Goal: Transaction & Acquisition: Purchase product/service

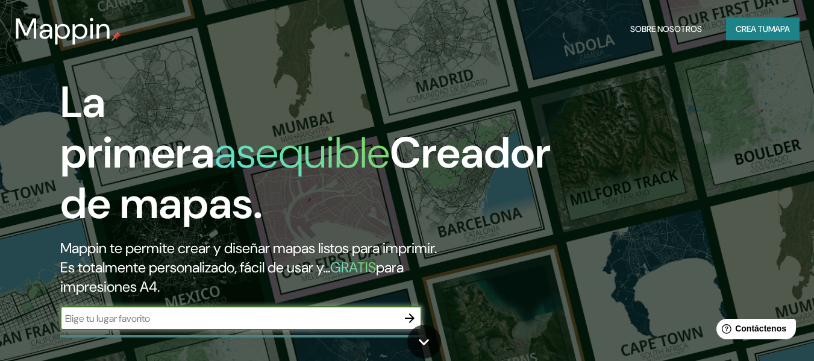
click at [207, 324] on input "text" at bounding box center [228, 318] width 337 height 14
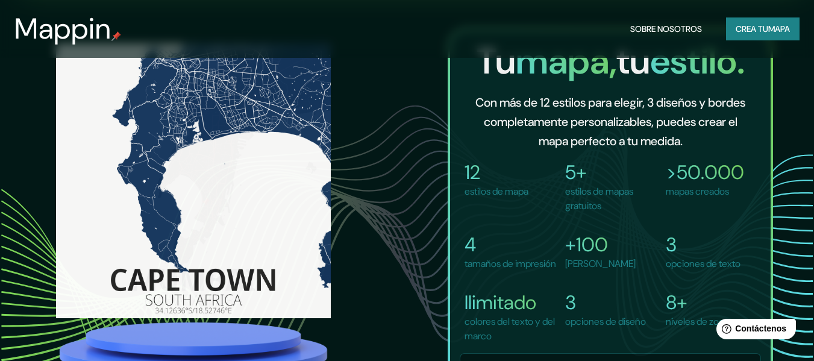
scroll to position [564, 0]
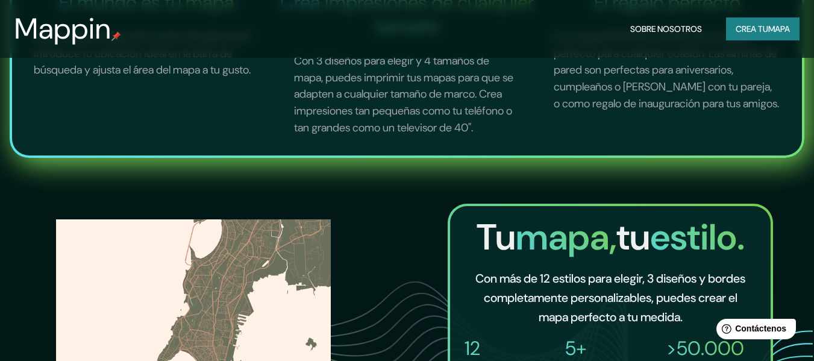
click at [738, 25] on font "Crea tu" at bounding box center [751, 28] width 33 height 11
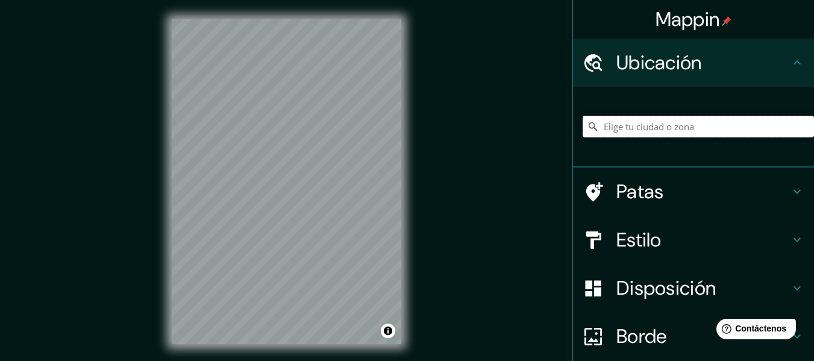
click at [620, 124] on input "Elige tu ciudad o zona" at bounding box center [697, 127] width 231 height 22
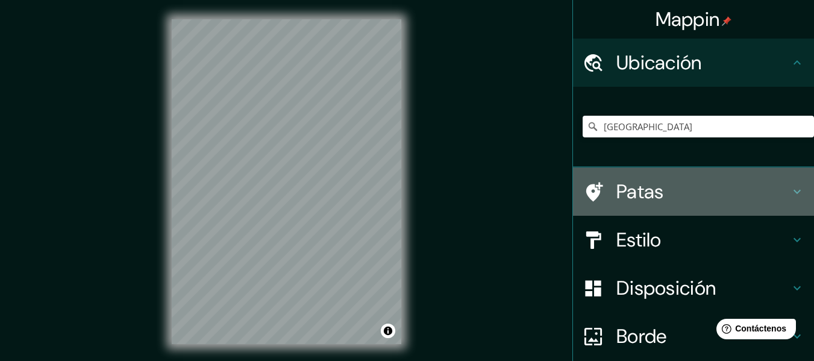
click at [636, 199] on font "Patas" at bounding box center [640, 191] width 48 height 25
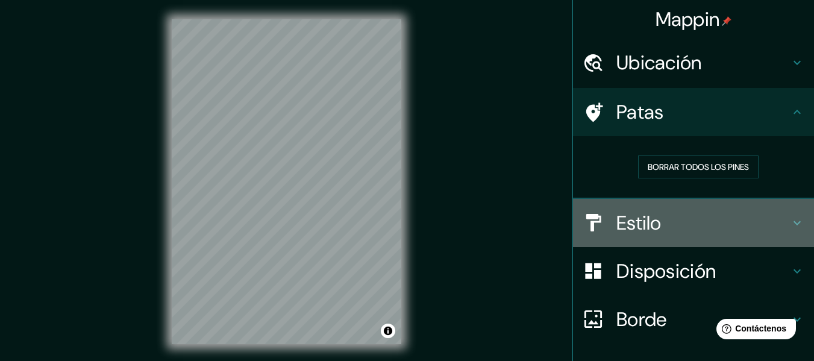
click at [628, 221] on font "Estilo" at bounding box center [638, 222] width 45 height 25
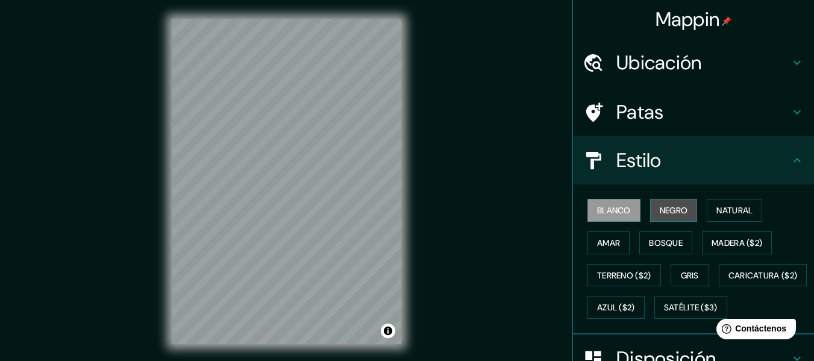
click at [659, 203] on font "Negro" at bounding box center [673, 210] width 28 height 16
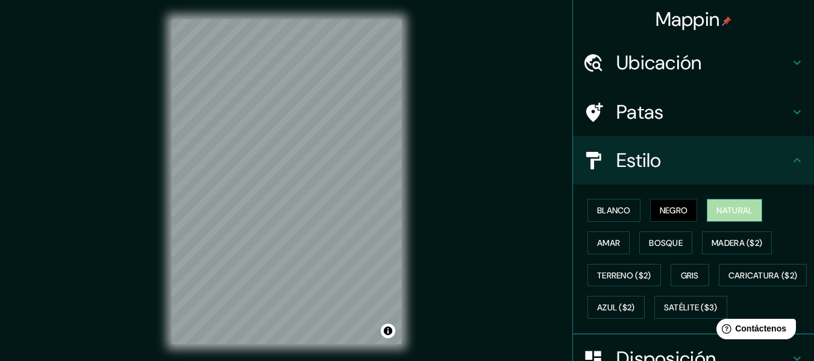
click at [741, 210] on font "Natural" at bounding box center [734, 210] width 36 height 11
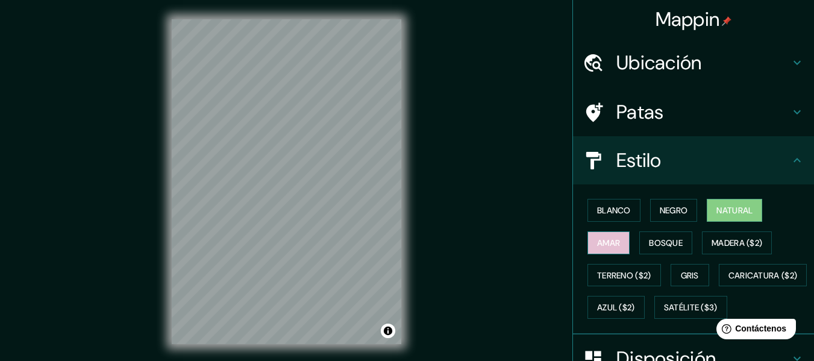
click at [600, 243] on font "Amar" at bounding box center [608, 242] width 23 height 11
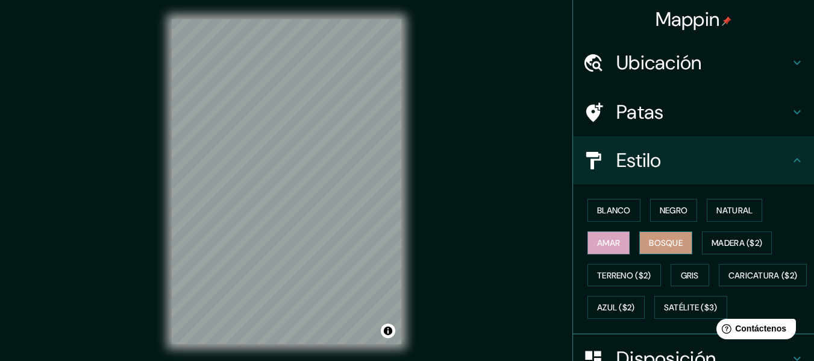
click at [659, 249] on font "Bosque" at bounding box center [666, 243] width 34 height 16
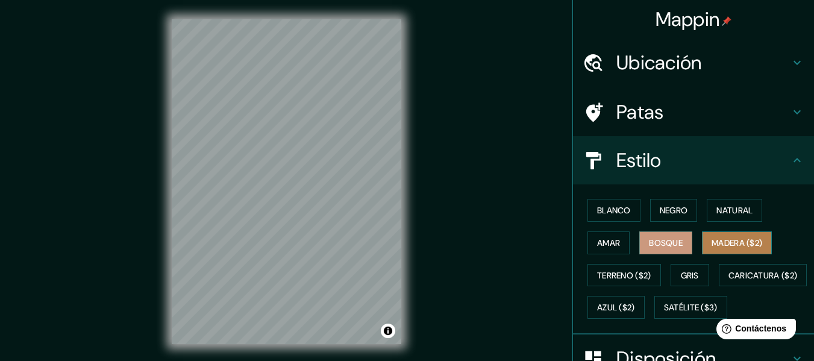
click at [734, 242] on font "Madera ($2)" at bounding box center [736, 242] width 51 height 11
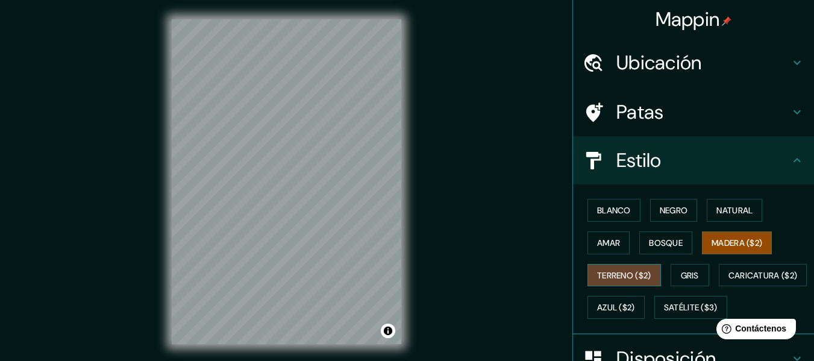
click at [626, 271] on font "Terreno ($2)" at bounding box center [624, 275] width 54 height 11
click at [693, 272] on font "Gris" at bounding box center [690, 275] width 18 height 11
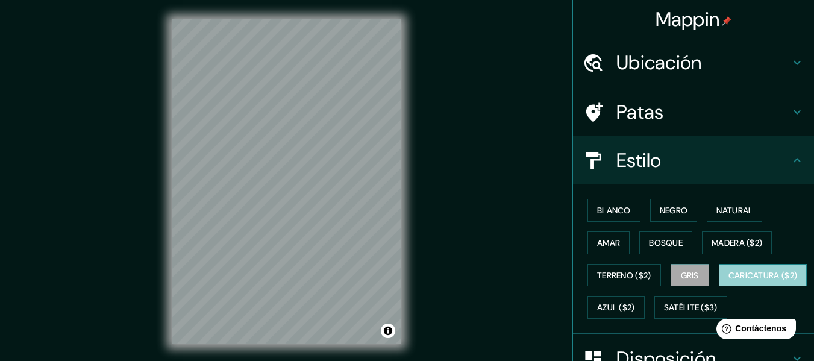
click at [728, 281] on font "Caricatura ($2)" at bounding box center [762, 275] width 69 height 11
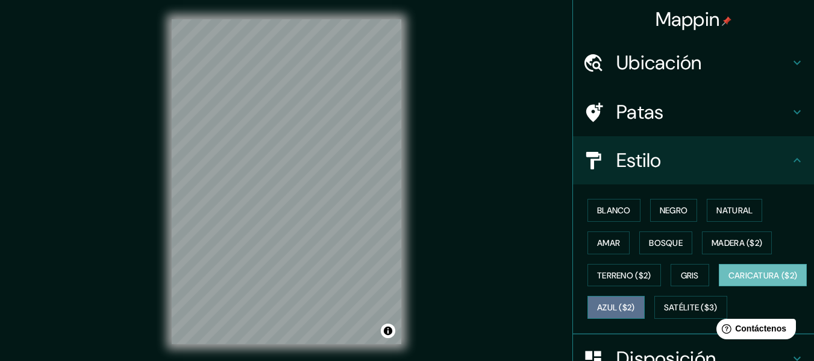
click at [635, 313] on font "Azul ($2)" at bounding box center [616, 307] width 38 height 16
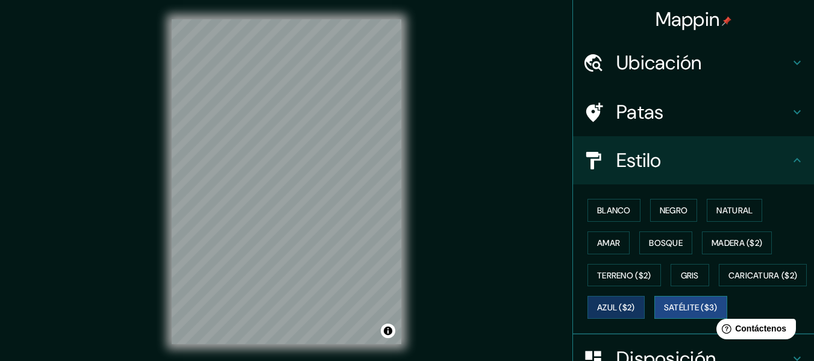
click at [664, 313] on font "Satélite ($3)" at bounding box center [691, 307] width 54 height 11
click at [740, 240] on font "Madera ($2)" at bounding box center [736, 242] width 51 height 11
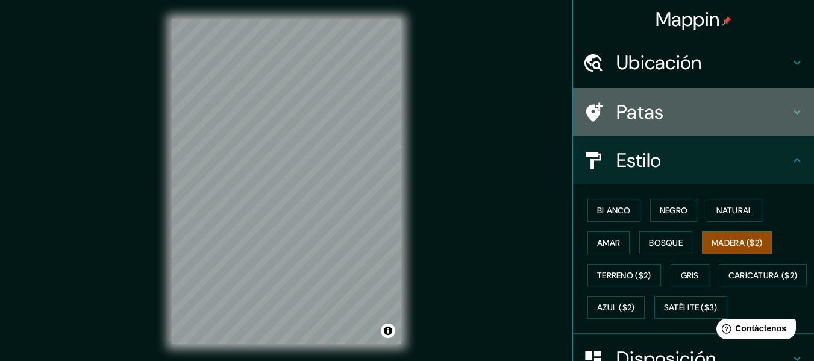
click at [602, 102] on div at bounding box center [599, 112] width 34 height 21
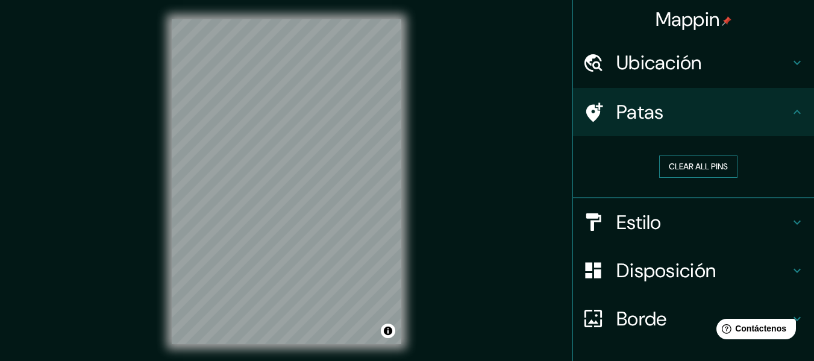
click at [692, 168] on button "Clear all pins" at bounding box center [698, 166] width 78 height 22
drag, startPoint x: 316, startPoint y: 246, endPoint x: 316, endPoint y: 260, distance: 13.9
click at [316, 260] on div at bounding box center [313, 257] width 10 height 10
click at [617, 231] on font "Estilo" at bounding box center [638, 222] width 45 height 25
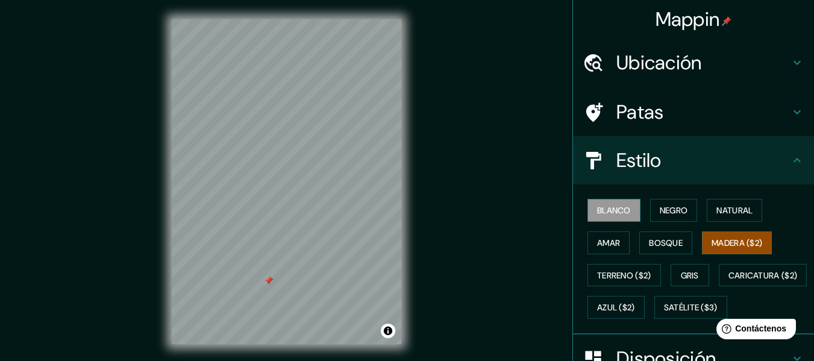
click at [612, 203] on font "Blanco" at bounding box center [614, 210] width 34 height 16
click at [635, 48] on div "Ubicación" at bounding box center [693, 63] width 241 height 48
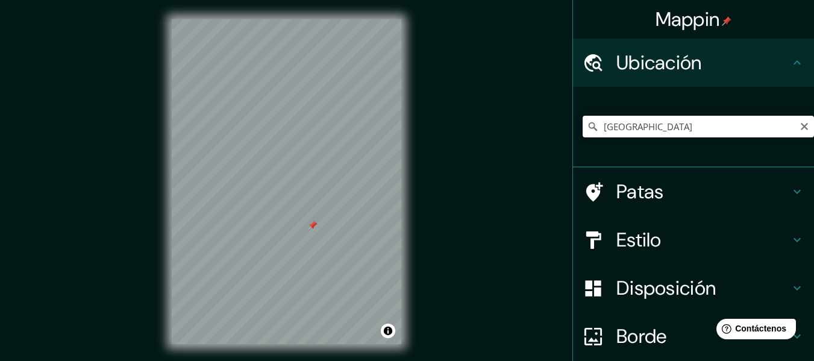
click at [643, 122] on input "[GEOGRAPHIC_DATA]" at bounding box center [697, 127] width 231 height 22
drag, startPoint x: 643, startPoint y: 122, endPoint x: 475, endPoint y: 133, distance: 167.8
click at [475, 133] on div "Mappin Ubicación [GEOGRAPHIC_DATA] Patas Estilo Disposición Borde Elige un bord…" at bounding box center [407, 191] width 814 height 382
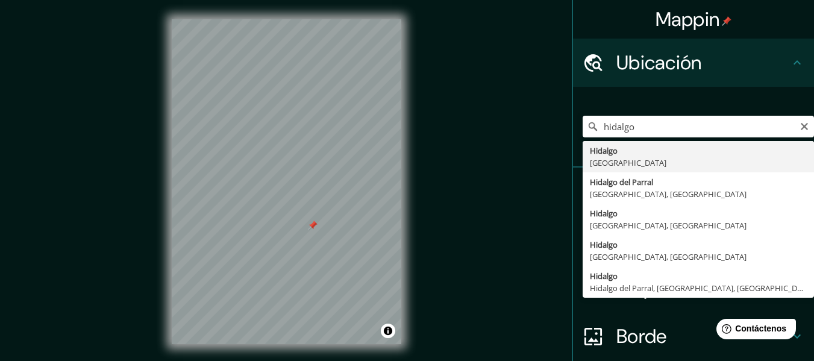
type input "[GEOGRAPHIC_DATA], [GEOGRAPHIC_DATA]"
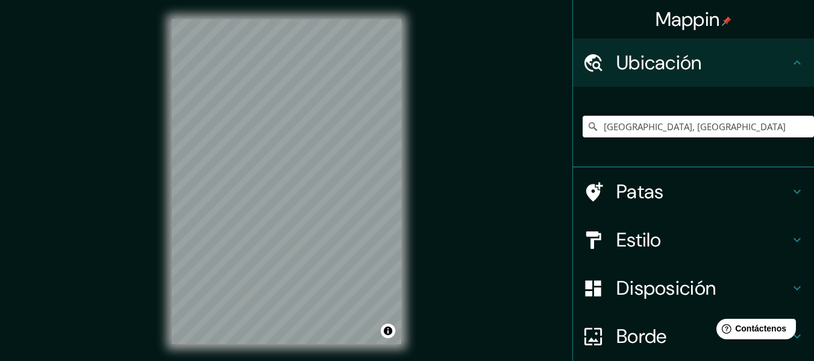
click at [619, 237] on font "Estilo" at bounding box center [638, 239] width 45 height 25
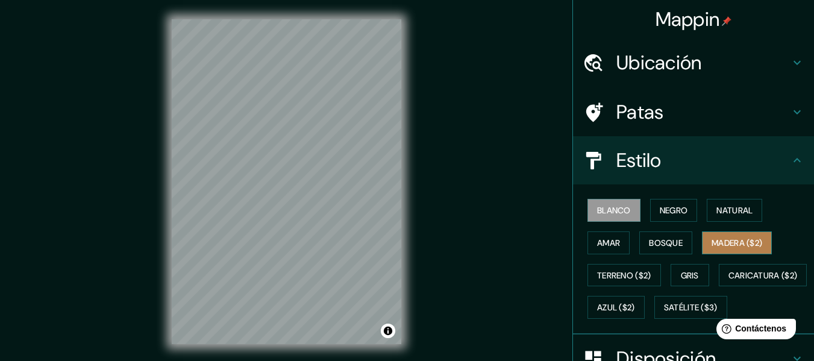
click at [741, 241] on font "Madera ($2)" at bounding box center [736, 242] width 51 height 11
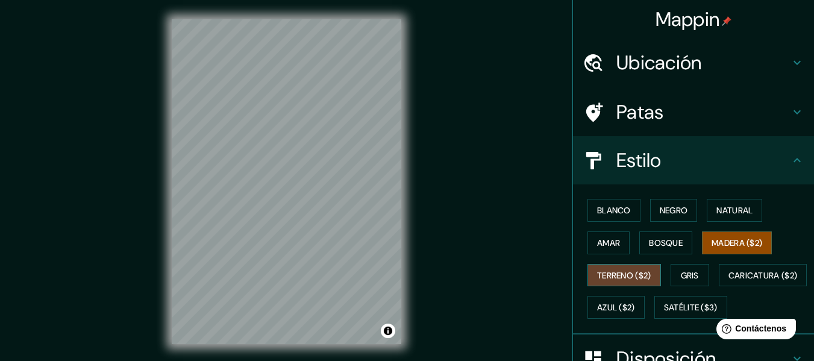
click at [603, 279] on font "Terreno ($2)" at bounding box center [624, 275] width 54 height 11
click at [683, 273] on font "Gris" at bounding box center [690, 275] width 18 height 11
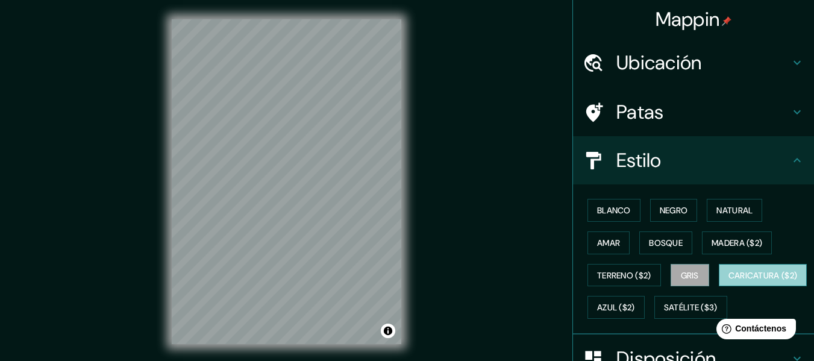
click at [718, 287] on button "Caricatura ($2)" at bounding box center [762, 275] width 89 height 23
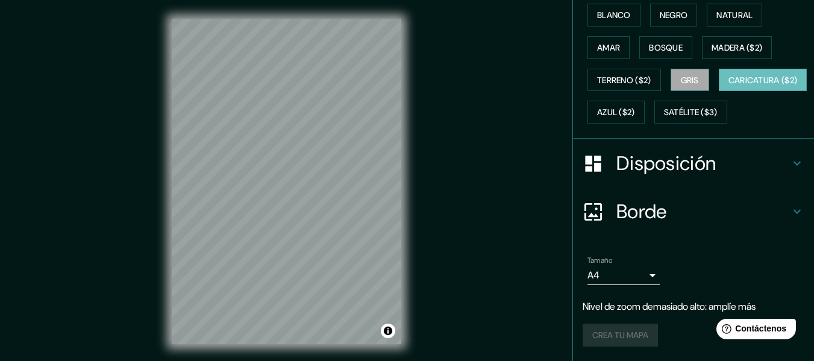
scroll to position [227, 0]
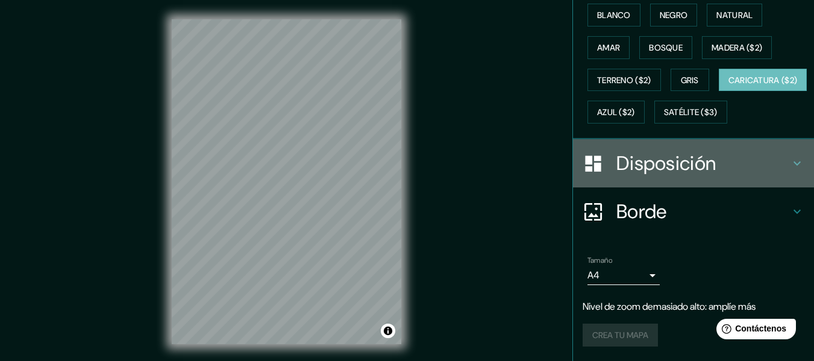
click at [793, 162] on icon at bounding box center [796, 163] width 7 height 4
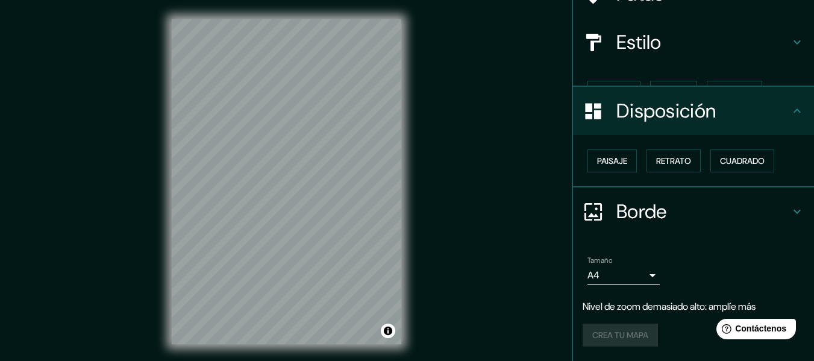
scroll to position [98, 0]
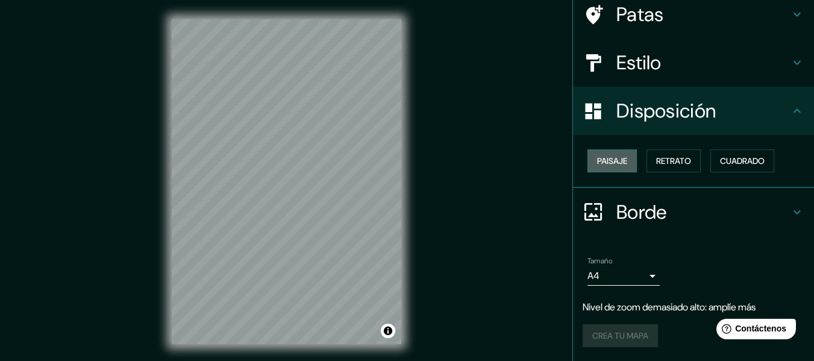
click at [614, 160] on font "Paisaje" at bounding box center [612, 160] width 30 height 11
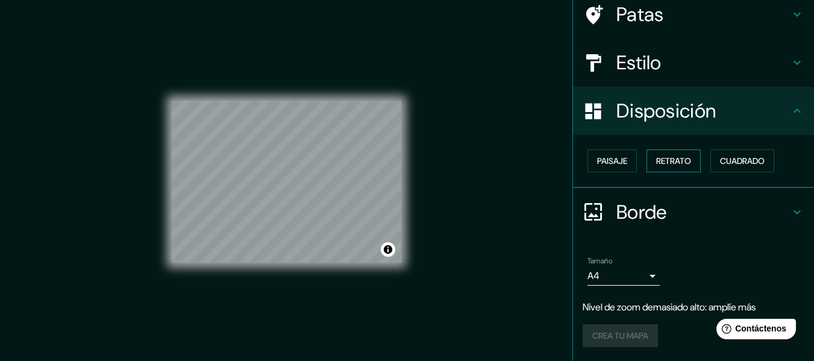
click at [659, 160] on font "Retrato" at bounding box center [673, 160] width 35 height 11
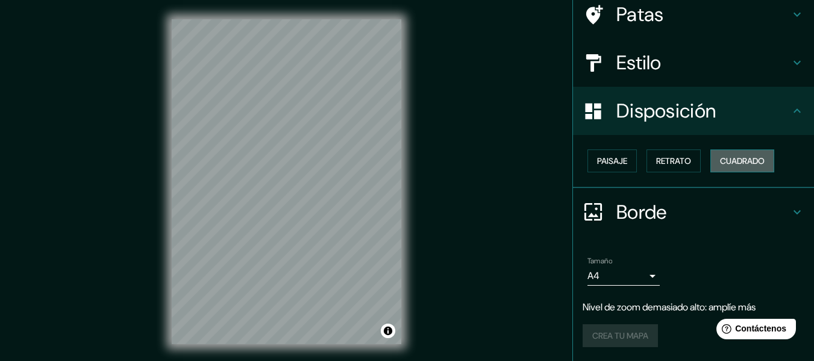
click at [726, 160] on font "Cuadrado" at bounding box center [742, 160] width 45 height 11
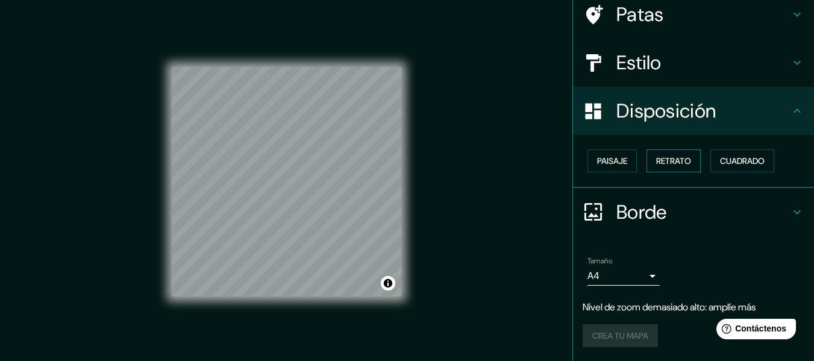
click at [660, 164] on font "Retrato" at bounding box center [673, 160] width 35 height 11
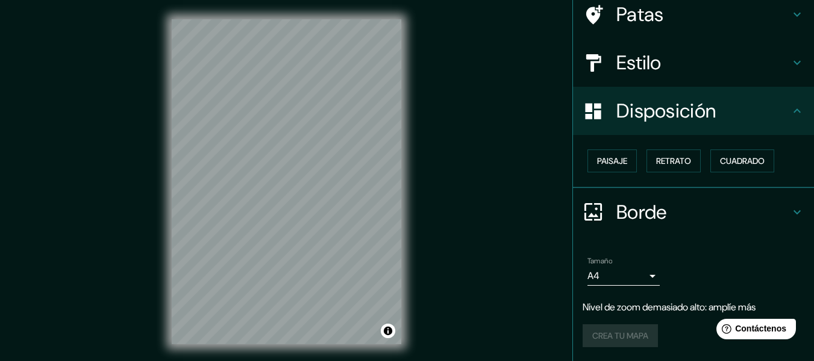
click at [593, 208] on icon at bounding box center [592, 211] width 21 height 21
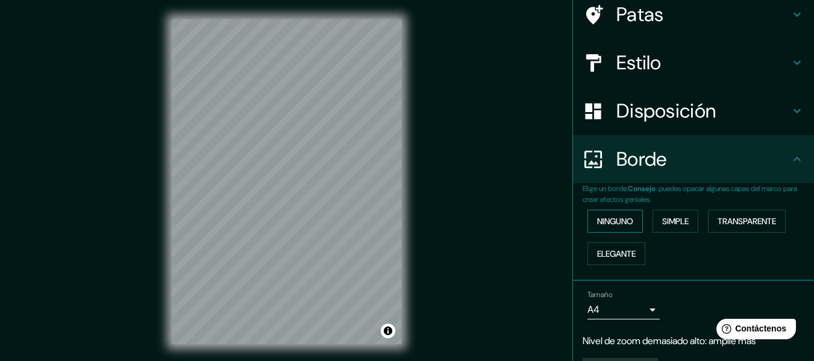
click at [603, 223] on font "Ninguno" at bounding box center [615, 221] width 36 height 11
click at [674, 223] on font "Simple" at bounding box center [675, 221] width 26 height 11
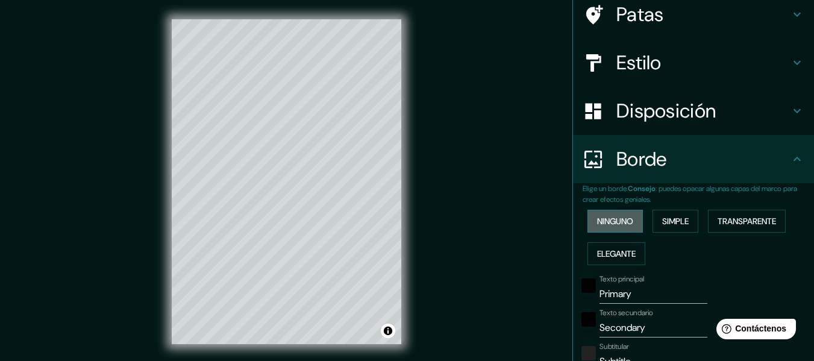
click at [599, 222] on font "Ninguno" at bounding box center [615, 221] width 36 height 11
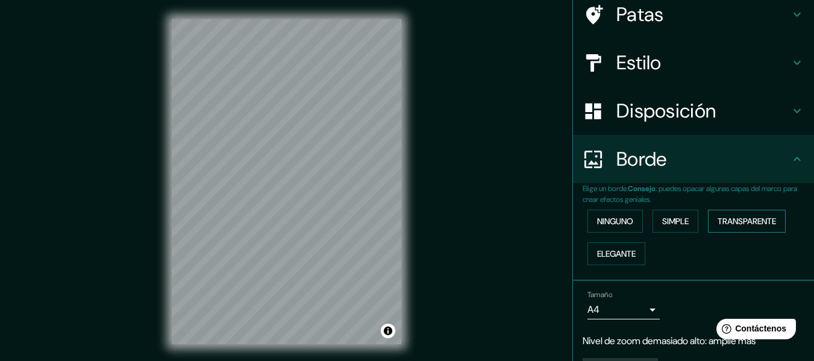
click at [729, 220] on font "Transparente" at bounding box center [746, 221] width 58 height 11
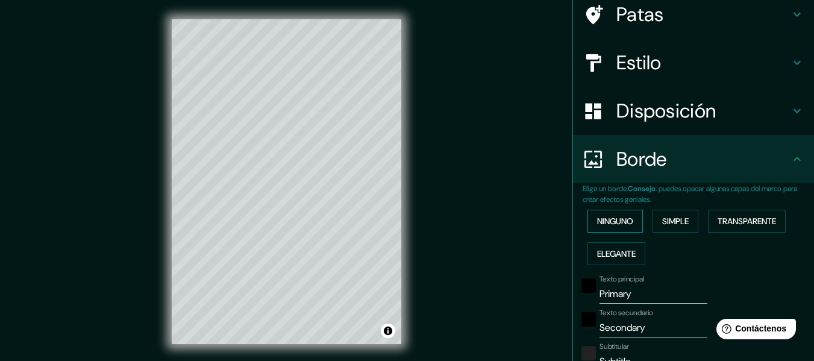
click at [597, 220] on font "Ninguno" at bounding box center [615, 221] width 36 height 11
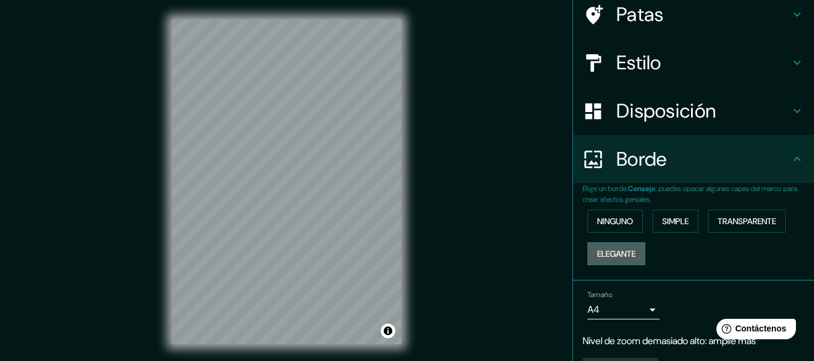
click at [597, 248] on font "Elegante" at bounding box center [616, 253] width 39 height 11
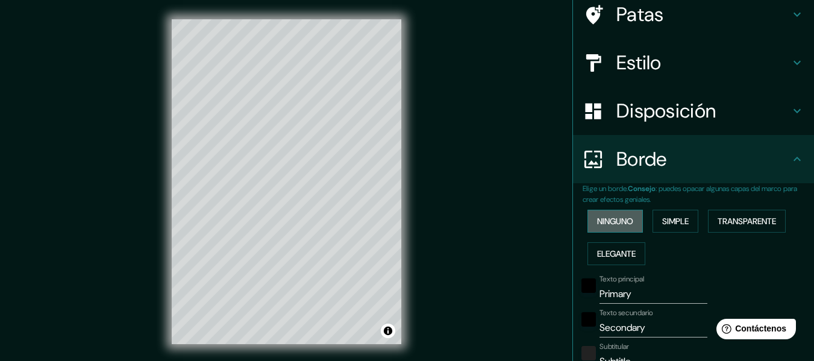
click at [601, 219] on font "Ninguno" at bounding box center [615, 221] width 36 height 11
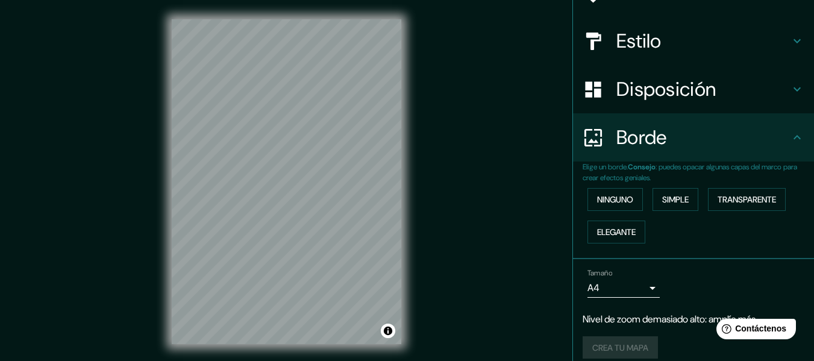
scroll to position [131, 0]
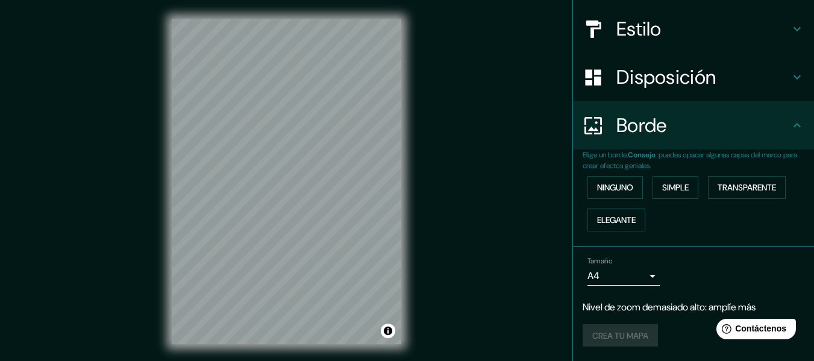
click at [641, 273] on body "Mappin Ubicación Hidalgo, [GEOGRAPHIC_DATA] Patas Estilo Disposición Borde Elig…" at bounding box center [407, 180] width 814 height 361
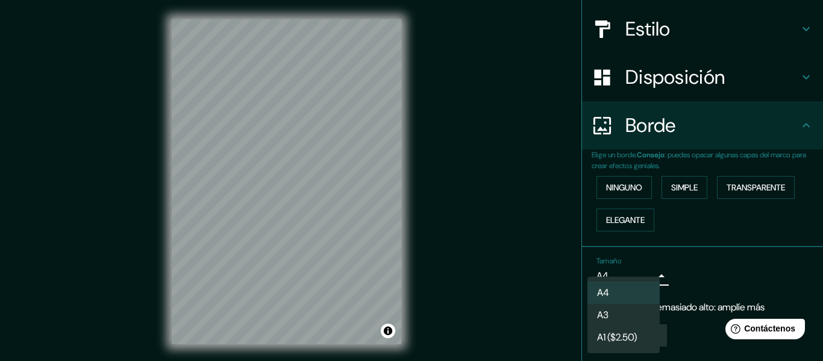
click at [707, 308] on div at bounding box center [411, 180] width 823 height 361
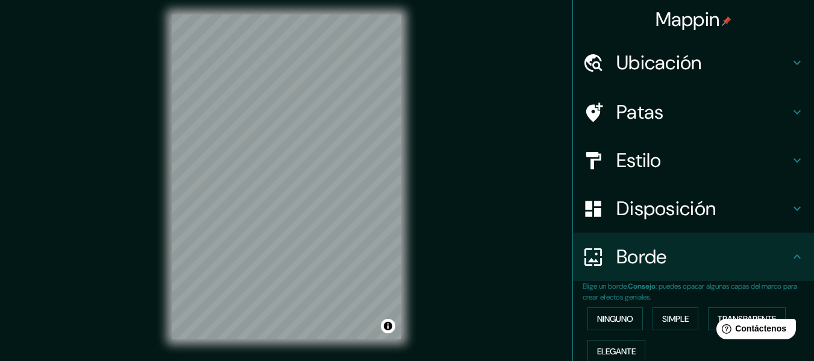
scroll to position [0, 0]
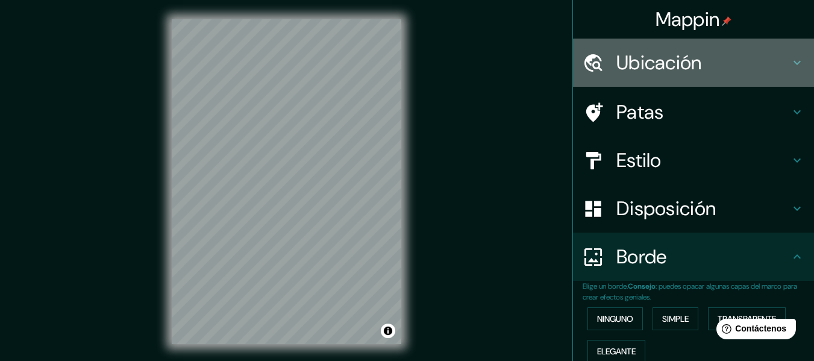
click at [643, 63] on font "Ubicación" at bounding box center [659, 62] width 86 height 25
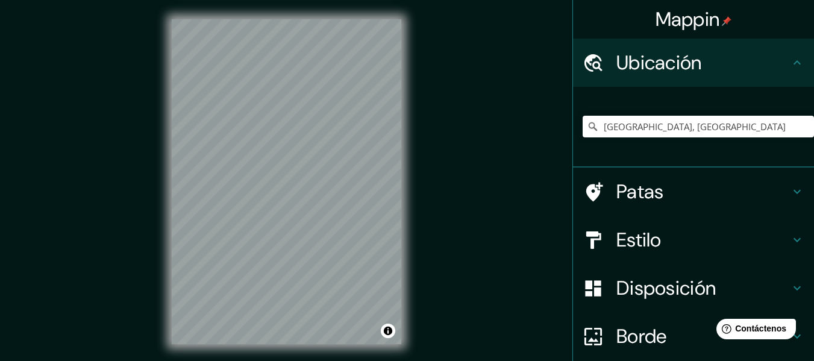
click at [649, 195] on font "Patas" at bounding box center [640, 191] width 48 height 25
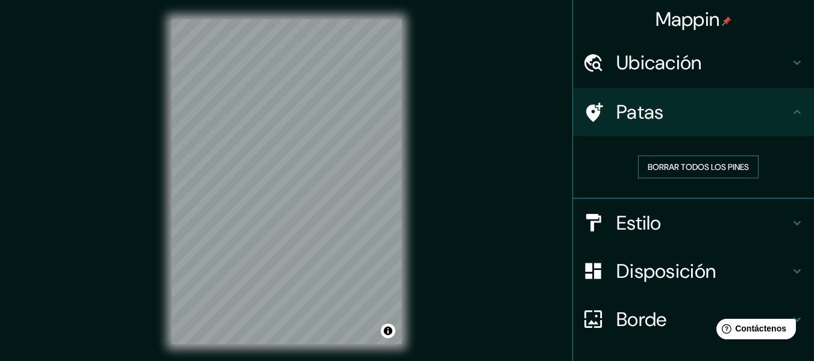
click at [668, 164] on font "Borrar todos los pines" at bounding box center [697, 166] width 101 height 11
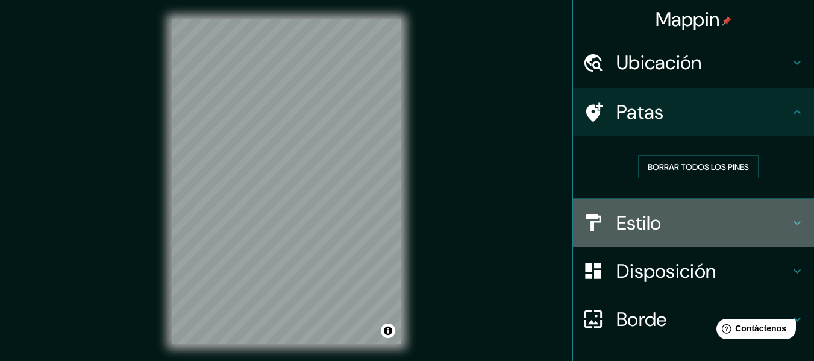
click at [638, 237] on div "Estilo" at bounding box center [693, 223] width 241 height 48
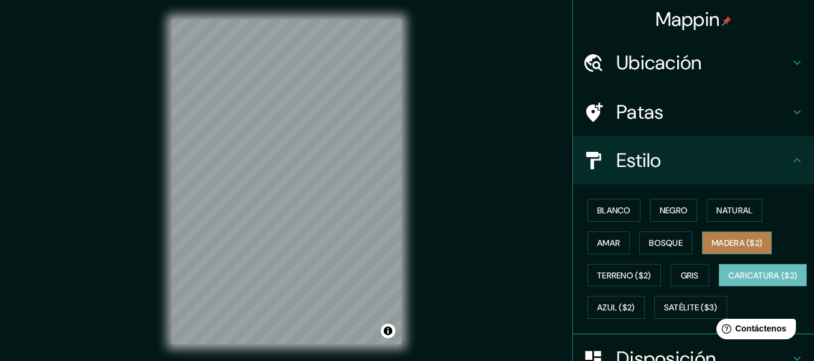
click at [738, 235] on font "Madera ($2)" at bounding box center [736, 243] width 51 height 16
